Goal: Task Accomplishment & Management: Use online tool/utility

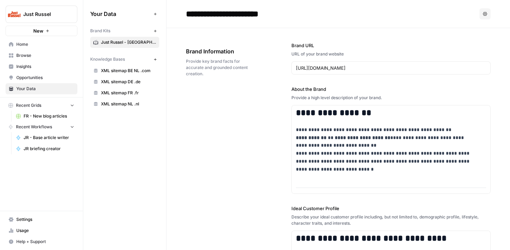
scroll to position [30, 0]
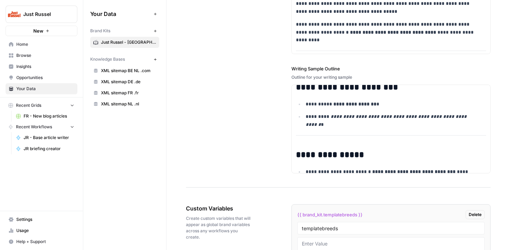
click at [119, 45] on span "Just Russel - [GEOGRAPHIC_DATA]-FR" at bounding box center [128, 42] width 55 height 6
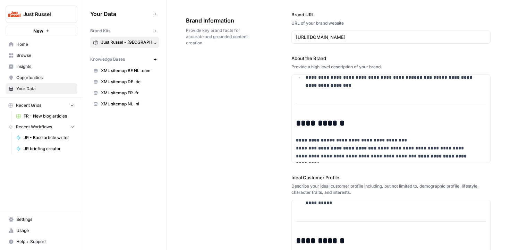
scroll to position [0, 0]
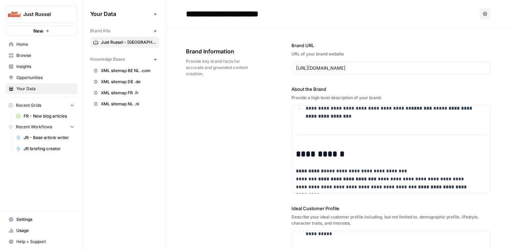
click at [33, 83] on link "Opportunities" at bounding box center [42, 77] width 72 height 11
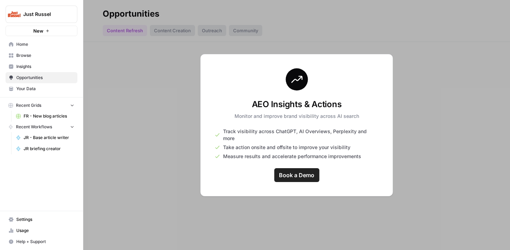
click at [37, 87] on span "Your Data" at bounding box center [45, 89] width 58 height 6
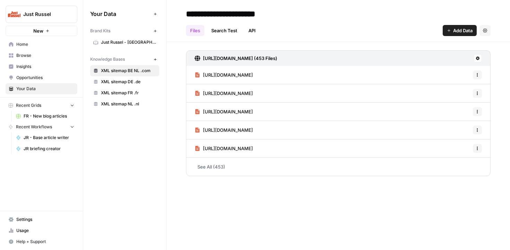
click at [127, 43] on span "Just Russel - [GEOGRAPHIC_DATA]-FR" at bounding box center [128, 42] width 55 height 6
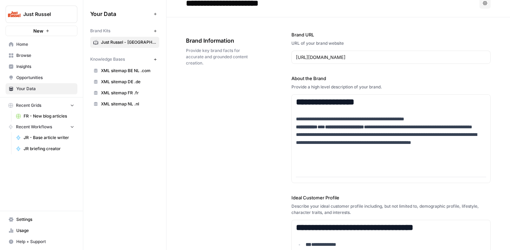
click at [32, 55] on span "Browse" at bounding box center [45, 55] width 58 height 6
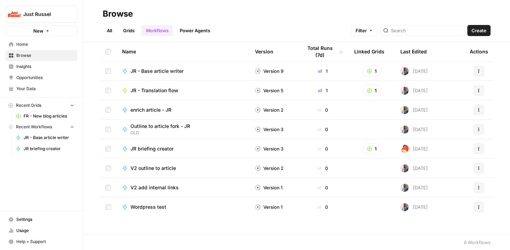
click at [44, 54] on span "Browse" at bounding box center [45, 55] width 58 height 6
click at [38, 45] on span "Home" at bounding box center [45, 44] width 58 height 6
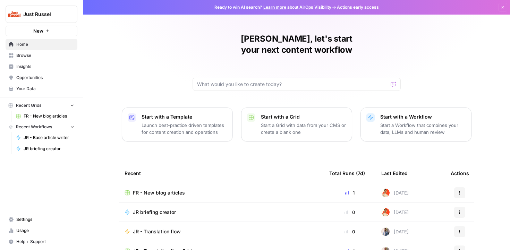
click at [147, 189] on span "FR - New blog articles" at bounding box center [159, 192] width 52 height 7
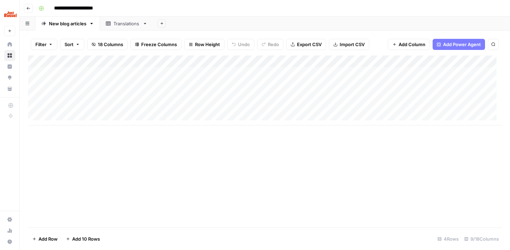
click at [228, 113] on div "Add Column" at bounding box center [265, 91] width 474 height 70
click at [243, 104] on div "Add Column" at bounding box center [265, 91] width 474 height 70
click at [228, 101] on textarea at bounding box center [269, 104] width 111 height 10
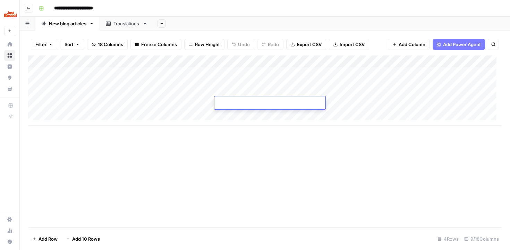
type textarea "**********"
click at [186, 103] on div "Add Column" at bounding box center [265, 91] width 474 height 70
click at [185, 103] on div "Add Column" at bounding box center [265, 91] width 474 height 70
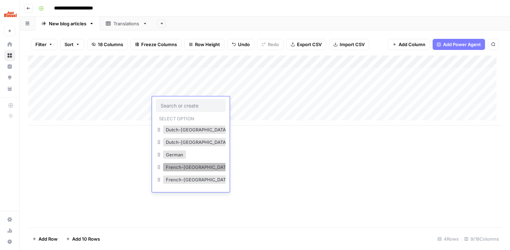
click at [185, 166] on button "French-[GEOGRAPHIC_DATA]" at bounding box center [198, 167] width 70 height 8
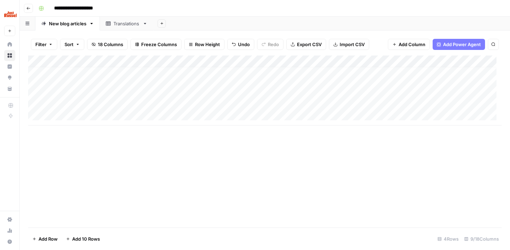
click at [102, 107] on div "Add Column" at bounding box center [265, 91] width 474 height 70
click at [167, 128] on div "Add Column" at bounding box center [265, 142] width 474 height 172
click at [283, 91] on div "Add Column" at bounding box center [265, 91] width 474 height 70
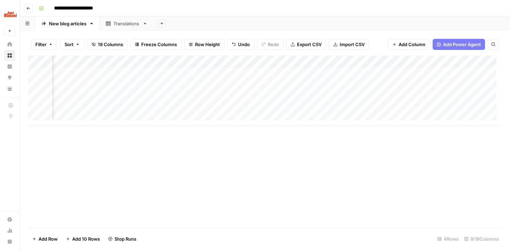
scroll to position [5, 0]
click at [333, 102] on div "Add Column" at bounding box center [265, 91] width 474 height 70
type input "1500"
click at [316, 104] on div "Add Column" at bounding box center [265, 91] width 474 height 70
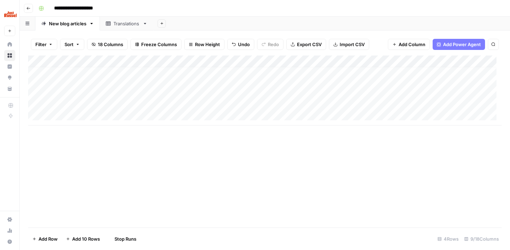
click at [289, 106] on div "Add Column" at bounding box center [265, 91] width 474 height 70
click at [135, 102] on div "Add Column" at bounding box center [265, 91] width 474 height 70
click at [80, 99] on div "Add Column" at bounding box center [265, 91] width 474 height 70
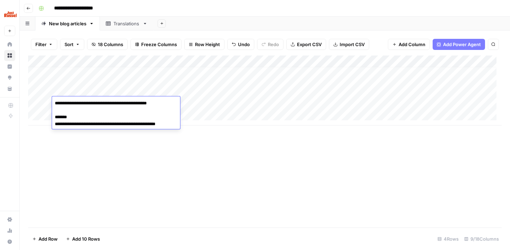
click at [122, 102] on textarea "**********" at bounding box center [114, 114] width 125 height 31
drag, startPoint x: 119, startPoint y: 104, endPoint x: 246, endPoint y: 200, distance: 159.5
click at [245, 200] on body "**********" at bounding box center [255, 125] width 510 height 250
type textarea "**********"
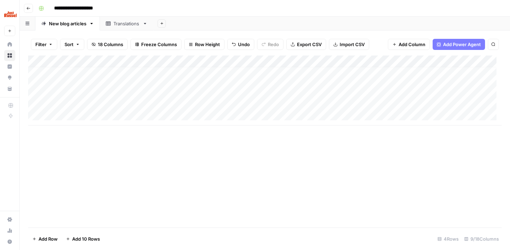
click at [405, 102] on div "Add Column" at bounding box center [265, 91] width 474 height 70
click at [313, 91] on div "Add Column" at bounding box center [265, 91] width 474 height 70
click at [350, 91] on div "Add Column" at bounding box center [265, 91] width 474 height 70
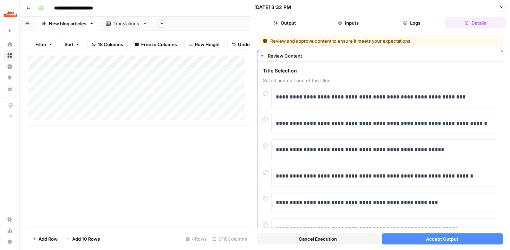
click at [264, 149] on div at bounding box center [267, 145] width 8 height 10
click at [426, 242] on span "Accept Output" at bounding box center [442, 239] width 32 height 7
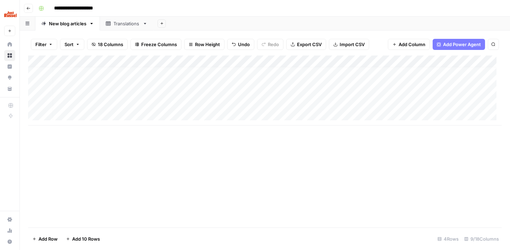
scroll to position [5, 110]
click at [303, 101] on div "Add Column" at bounding box center [265, 91] width 474 height 70
click at [325, 100] on div "Add Column" at bounding box center [265, 91] width 474 height 70
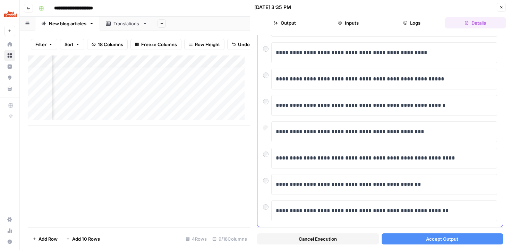
scroll to position [124, 0]
click at [264, 157] on div at bounding box center [267, 152] width 8 height 10
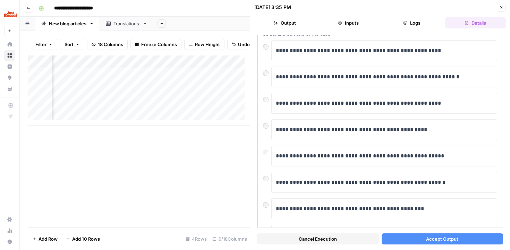
scroll to position [36, 0]
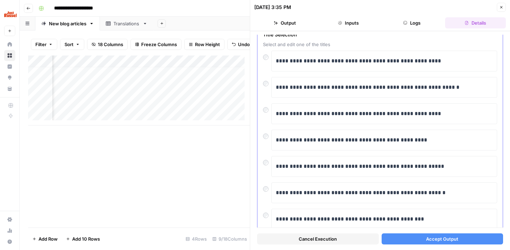
click at [267, 113] on div "**********" at bounding box center [380, 113] width 234 height 21
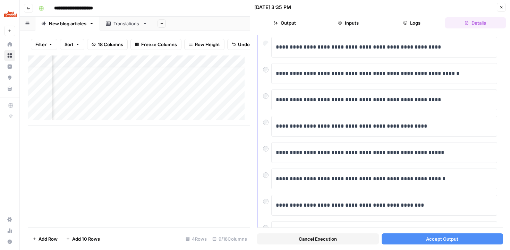
scroll to position [90, 0]
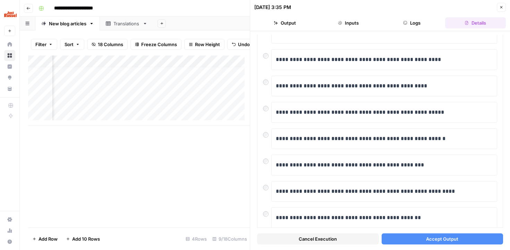
click at [427, 234] on button "Accept Output" at bounding box center [443, 239] width 122 height 11
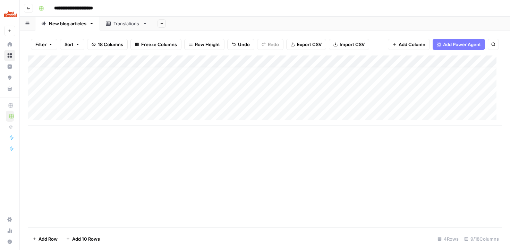
click at [88, 113] on div "Add Column" at bounding box center [265, 91] width 474 height 70
click at [252, 114] on div "Add Column" at bounding box center [265, 97] width 474 height 82
type textarea "**********"
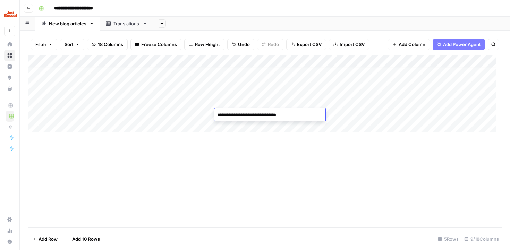
click at [181, 116] on div "Add Column" at bounding box center [265, 97] width 474 height 82
click at [230, 116] on div "Add Column" at bounding box center [265, 97] width 474 height 82
click at [230, 116] on textarea "**********" at bounding box center [269, 115] width 111 height 10
click at [169, 113] on div "Add Column" at bounding box center [265, 97] width 474 height 82
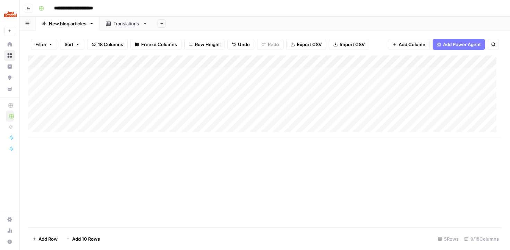
click at [169, 113] on div "Add Column" at bounding box center [265, 97] width 474 height 82
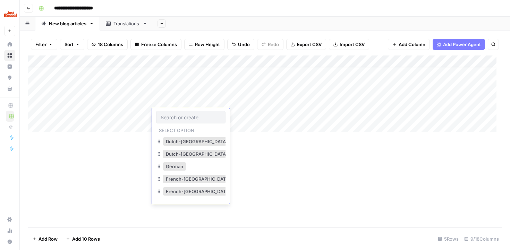
click at [196, 184] on div "French-[GEOGRAPHIC_DATA]" at bounding box center [198, 179] width 73 height 10
click at [196, 183] on button "French-[GEOGRAPHIC_DATA]" at bounding box center [198, 179] width 70 height 8
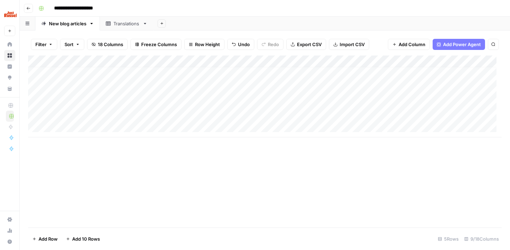
click at [103, 112] on div "Add Column" at bounding box center [265, 97] width 474 height 82
click at [261, 116] on div "Add Column" at bounding box center [265, 97] width 474 height 82
drag, startPoint x: 294, startPoint y: 116, endPoint x: 108, endPoint y: 101, distance: 186.3
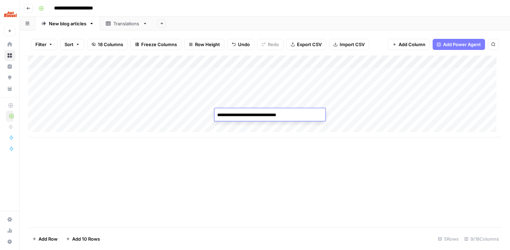
click at [108, 101] on body "**********" at bounding box center [255, 125] width 510 height 250
type textarea "**********"
click at [99, 113] on div "Add Column" at bounding box center [265, 97] width 474 height 82
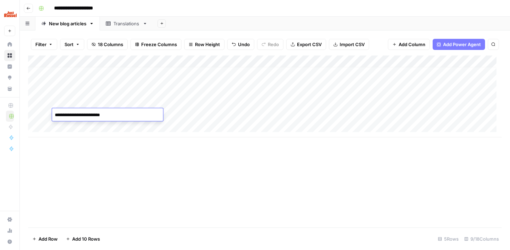
type textarea "**********"
click at [102, 112] on div "Add Column" at bounding box center [265, 97] width 474 height 82
click at [88, 115] on div "Add Column" at bounding box center [265, 97] width 474 height 82
click at [88, 116] on textarea "**********" at bounding box center [107, 115] width 111 height 10
type textarea "**********"
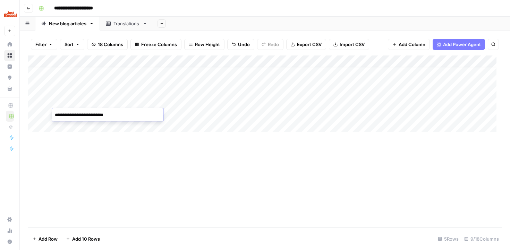
click at [278, 109] on div "Add Column" at bounding box center [265, 97] width 474 height 82
click at [393, 117] on div "Add Column" at bounding box center [265, 97] width 474 height 82
click at [341, 116] on div "Add Column" at bounding box center [265, 97] width 474 height 82
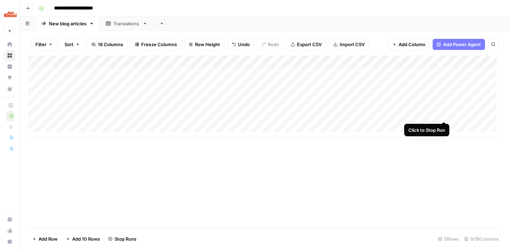
click at [442, 115] on div "Add Column" at bounding box center [265, 97] width 474 height 82
click at [349, 114] on div "Add Column" at bounding box center [265, 97] width 474 height 82
type input "1000"
click at [443, 113] on div "Add Column" at bounding box center [265, 97] width 474 height 82
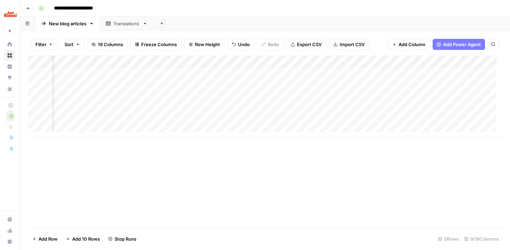
scroll to position [5, 189]
click at [344, 91] on div "Add Column" at bounding box center [265, 97] width 474 height 82
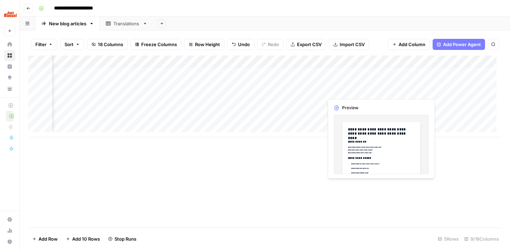
click at [347, 91] on div "Add Column" at bounding box center [265, 97] width 474 height 82
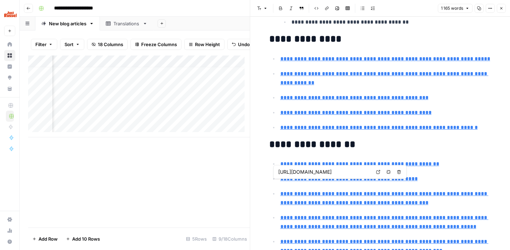
type input "[URL][DOMAIN_NAME]"
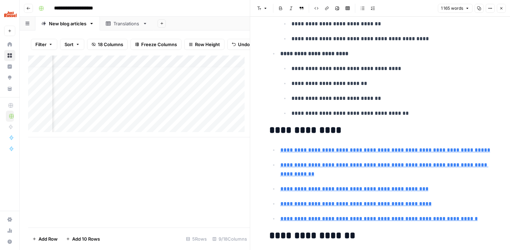
scroll to position [1116, 0]
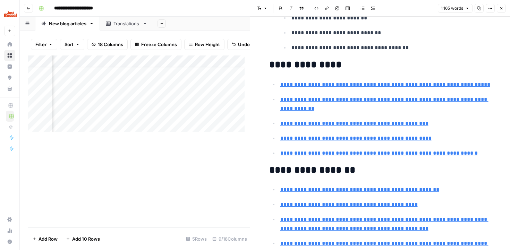
type input "[URL][DOMAIN_NAME]"
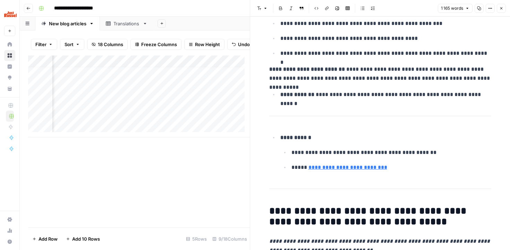
scroll to position [1948, 0]
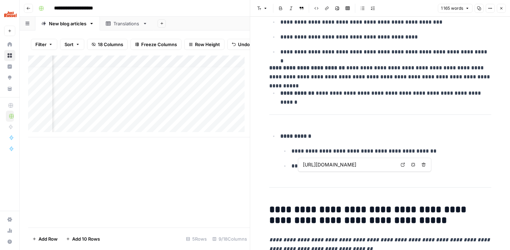
click at [337, 169] on link "**********" at bounding box center [347, 165] width 79 height 5
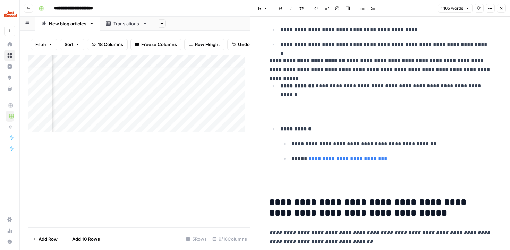
scroll to position [1958, 0]
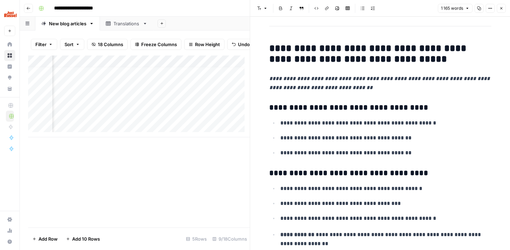
scroll to position [2112, 0]
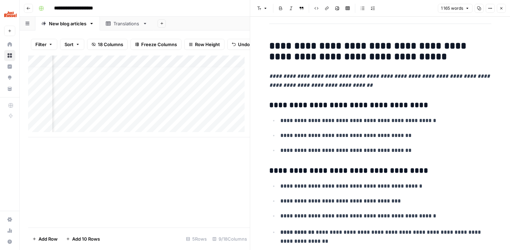
click at [137, 176] on div "Add Column" at bounding box center [139, 142] width 222 height 172
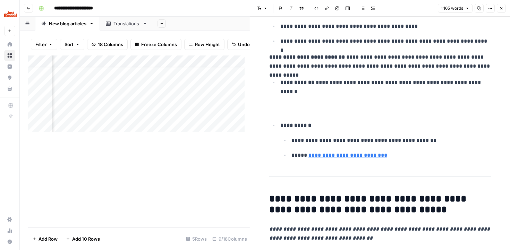
scroll to position [1968, 0]
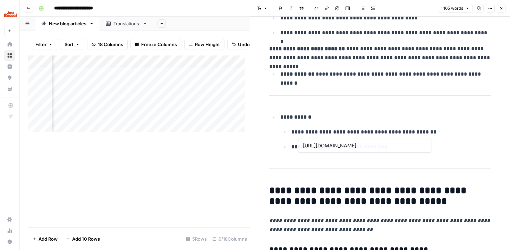
click at [318, 150] on link "**********" at bounding box center [347, 146] width 79 height 5
click at [320, 150] on link "**********" at bounding box center [347, 146] width 79 height 5
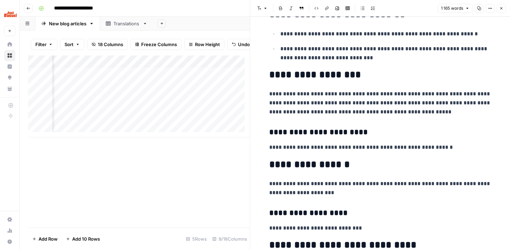
scroll to position [2675, 0]
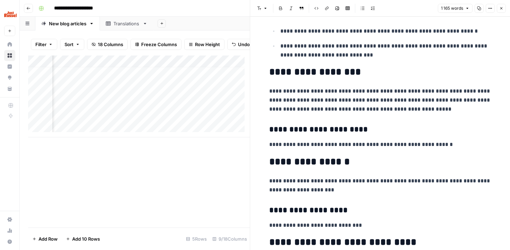
click at [222, 120] on div "Add Column" at bounding box center [139, 97] width 222 height 82
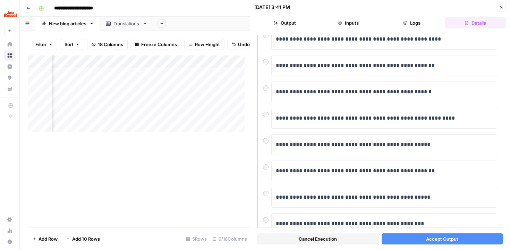
scroll to position [138, 0]
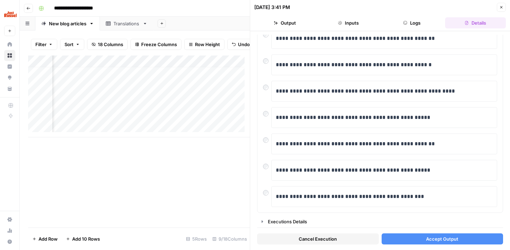
click at [412, 239] on button "Accept Output" at bounding box center [443, 239] width 122 height 11
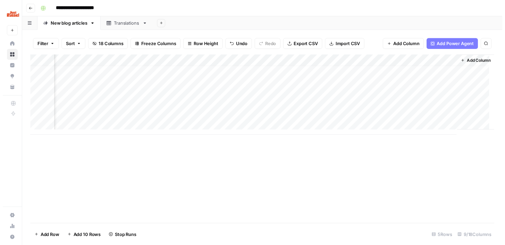
scroll to position [5, 262]
click at [269, 92] on div "Add Column" at bounding box center [265, 97] width 474 height 82
click at [297, 93] on div "Add Column" at bounding box center [265, 97] width 474 height 82
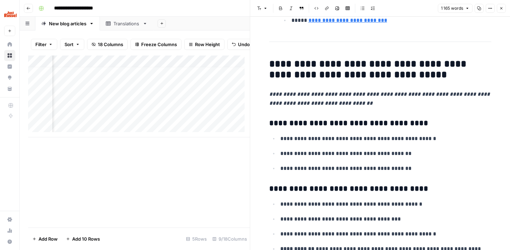
scroll to position [2095, 0]
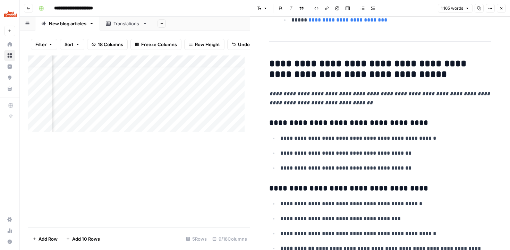
click at [201, 161] on div "Add Column" at bounding box center [139, 142] width 222 height 172
click at [500, 10] on icon "button" at bounding box center [501, 8] width 4 height 4
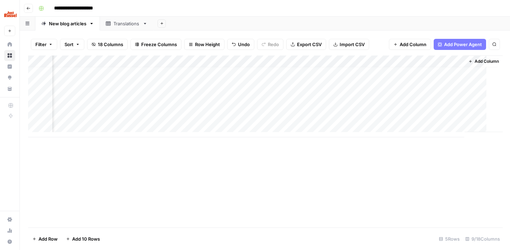
scroll to position [5, 254]
click at [337, 91] on div "Add Column" at bounding box center [265, 97] width 474 height 82
click at [202, 167] on div "Add Column" at bounding box center [265, 142] width 474 height 172
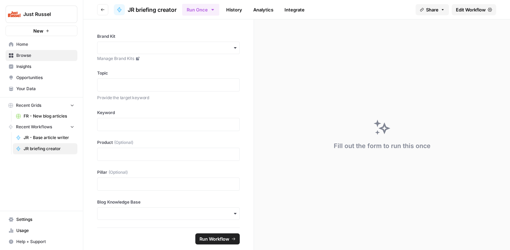
click at [27, 90] on span "Your Data" at bounding box center [45, 89] width 58 height 6
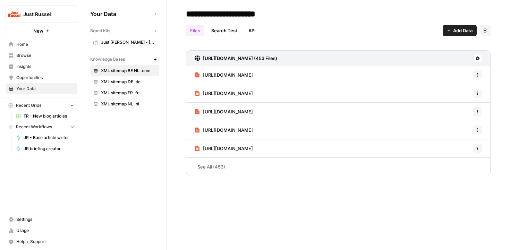
click at [122, 40] on span "Just Russel - [GEOGRAPHIC_DATA]-FR" at bounding box center [128, 42] width 55 height 6
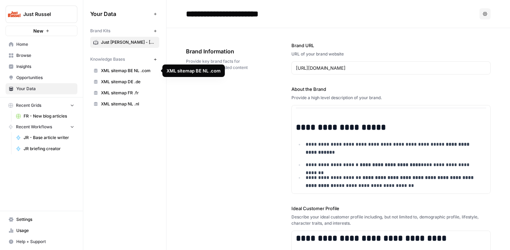
click at [121, 68] on span "XML sitemap BE NL .com" at bounding box center [128, 71] width 55 height 6
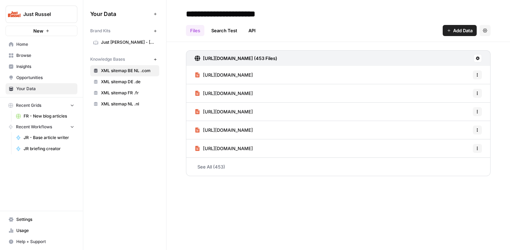
click at [115, 81] on span "XML sitemap DE .de" at bounding box center [128, 82] width 55 height 6
click at [113, 89] on link "XML sitemap FR .fr" at bounding box center [124, 92] width 69 height 11
click at [33, 76] on span "Opportunities" at bounding box center [45, 78] width 58 height 6
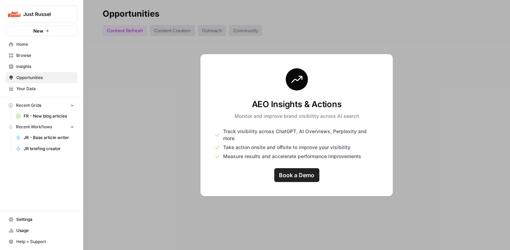
click at [28, 66] on span "Insights" at bounding box center [45, 67] width 58 height 6
click at [25, 43] on span "Home" at bounding box center [45, 44] width 58 height 6
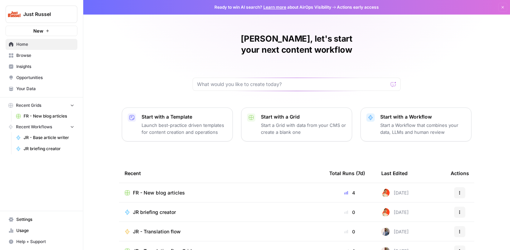
click at [61, 8] on button "Just Russel" at bounding box center [42, 14] width 72 height 17
click at [137, 65] on div "Romain, let's start your next content workflow Start with a Template Launch bes…" at bounding box center [296, 165] width 427 height 330
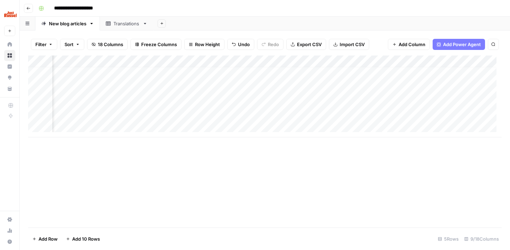
scroll to position [5, 262]
click at [356, 103] on div "Add Column" at bounding box center [265, 97] width 474 height 82
click at [357, 114] on div "Add Column" at bounding box center [265, 97] width 474 height 82
drag, startPoint x: 229, startPoint y: 132, endPoint x: 333, endPoint y: 168, distance: 110.2
click at [333, 168] on div "Add Column" at bounding box center [265, 142] width 474 height 172
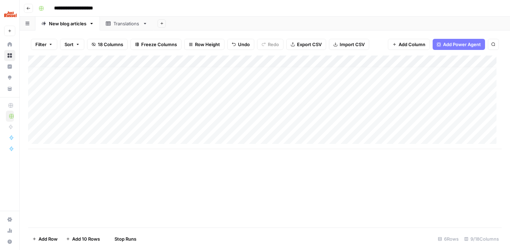
scroll to position [0, 0]
drag, startPoint x: 323, startPoint y: 160, endPoint x: 328, endPoint y: 161, distance: 5.0
click at [323, 160] on div "Add Column" at bounding box center [265, 142] width 474 height 172
